Goal: Obtain resource: Obtain resource

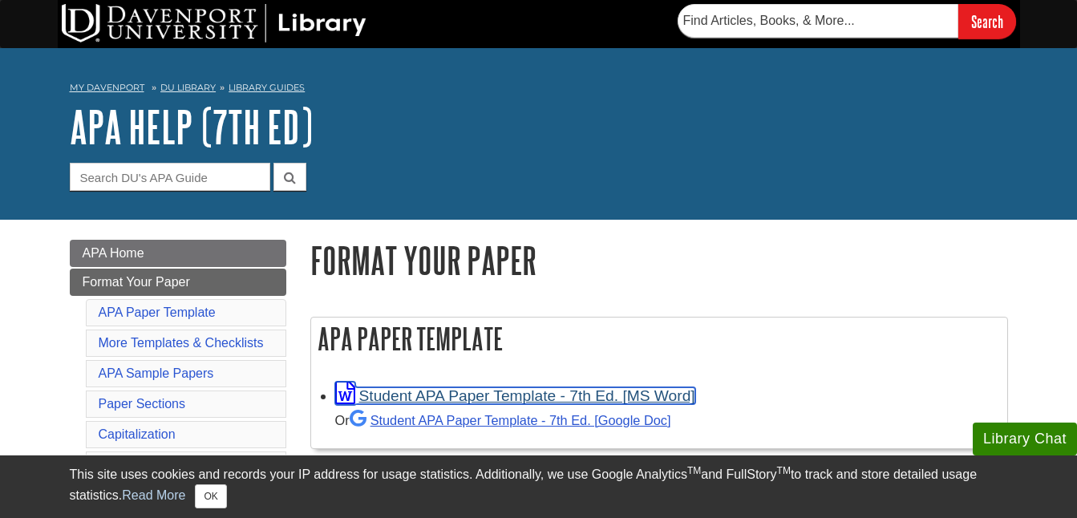
click at [545, 394] on link "Student APA Paper Template - 7th Ed. [MS Word]" at bounding box center [515, 395] width 360 height 17
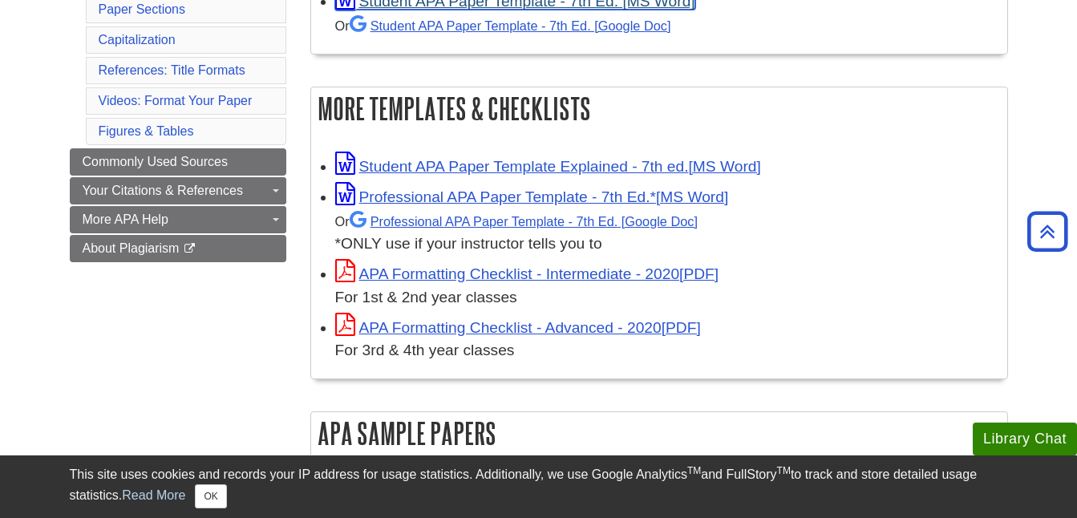
scroll to position [405, 0]
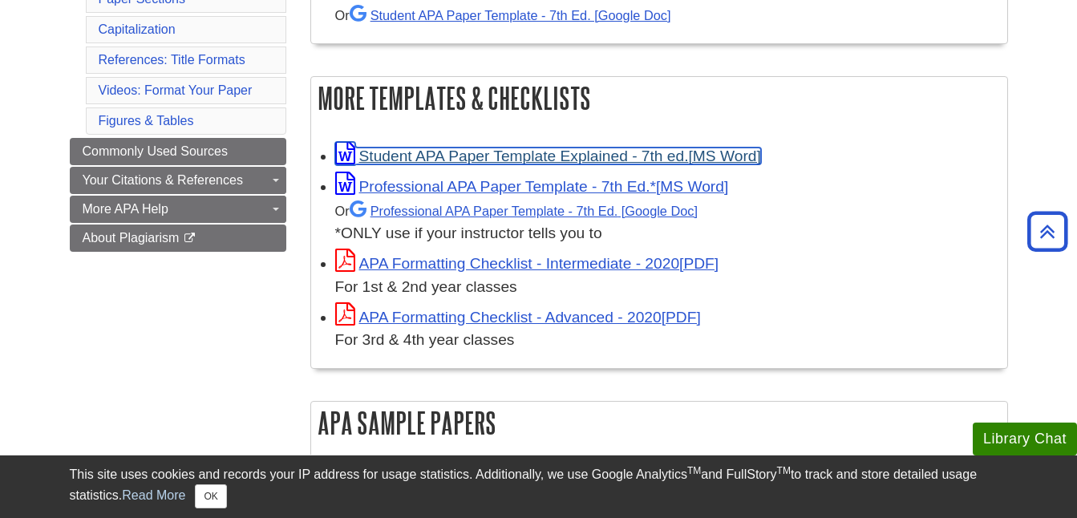
click at [671, 149] on link "Student APA Paper Template Explained - 7th ed." at bounding box center [548, 156] width 426 height 17
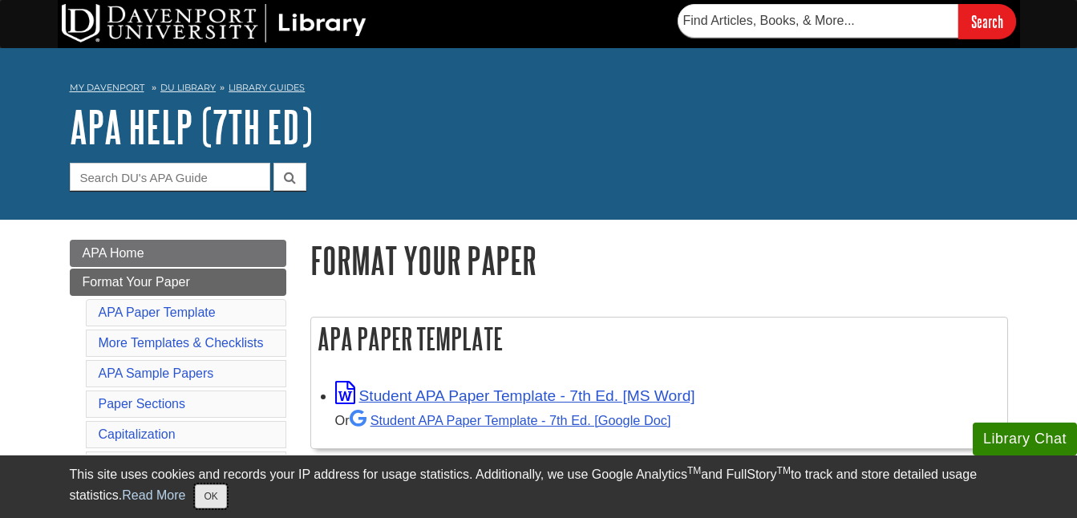
click at [206, 497] on button "OK" at bounding box center [210, 496] width 31 height 24
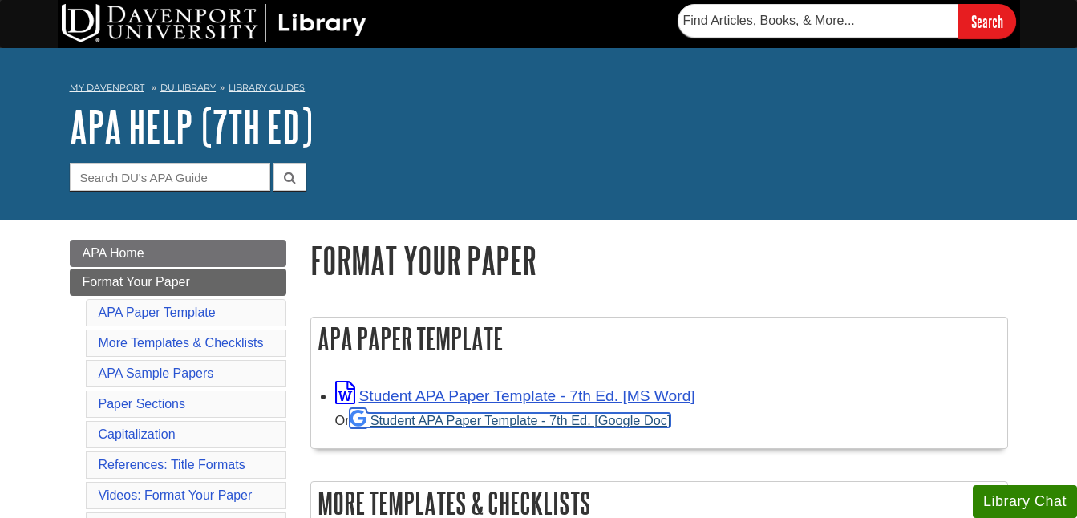
click at [497, 420] on link "Student APA Paper Template - 7th Ed. [Google Doc]" at bounding box center [511, 420] width 322 height 14
